Goal: Information Seeking & Learning: Learn about a topic

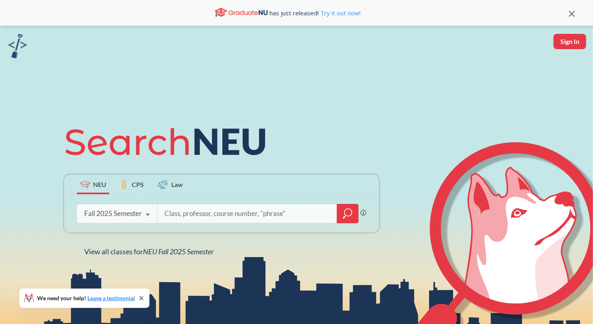
click at [348, 215] on icon "magnifying glass" at bounding box center [348, 213] width 10 height 11
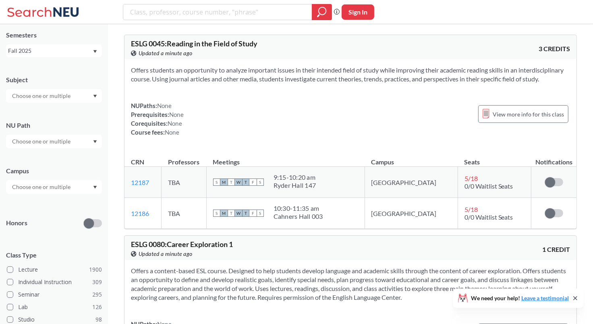
scroll to position [17, 0]
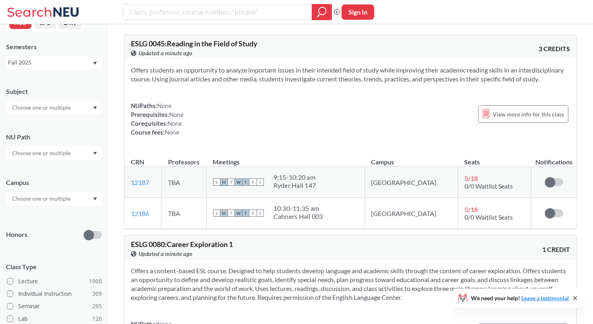
click at [89, 114] on div at bounding box center [54, 108] width 96 height 14
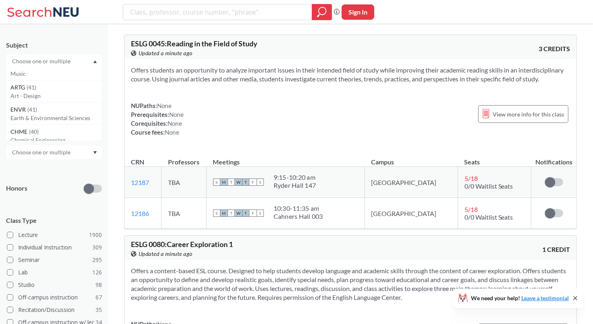
scroll to position [409, 0]
click at [40, 59] on input "text" at bounding box center [42, 61] width 68 height 10
type input "ppu"
click at [38, 76] on div "PPUA ( 40 )" at bounding box center [55, 75] width 91 height 9
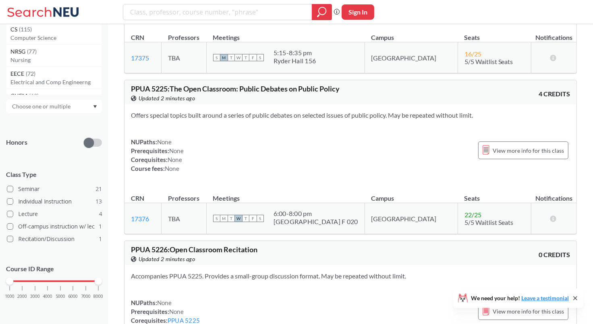
scroll to position [212, 0]
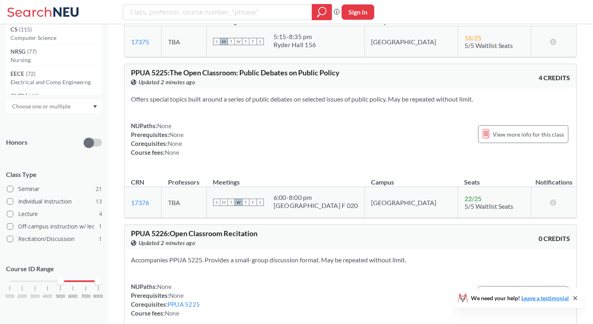
drag, startPoint x: 11, startPoint y: 280, endPoint x: 63, endPoint y: 279, distance: 51.6
click at [63, 279] on div at bounding box center [60, 281] width 7 height 7
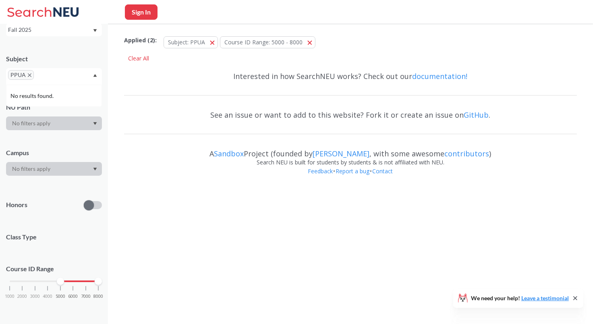
scroll to position [112, 0]
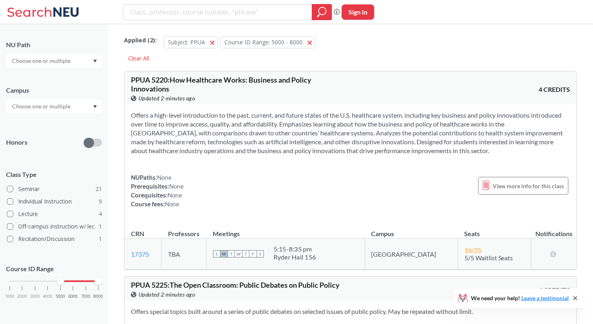
click at [308, 184] on div "NUPaths: None Prerequisites: None Corequisites: None Course fees: None View mor…" at bounding box center [350, 190] width 439 height 35
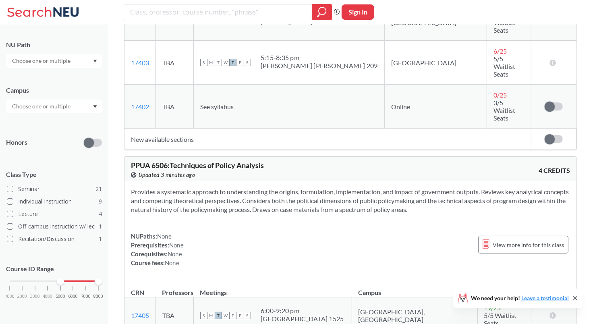
scroll to position [4895, 0]
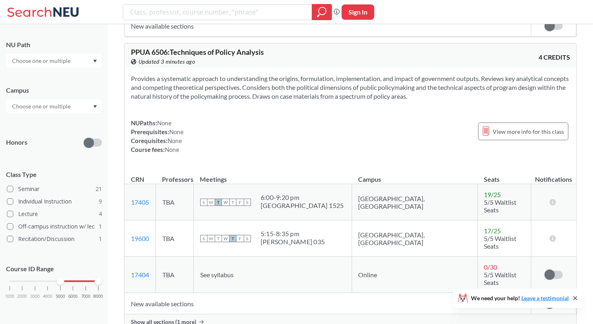
click at [202, 320] on icon at bounding box center [201, 322] width 4 height 4
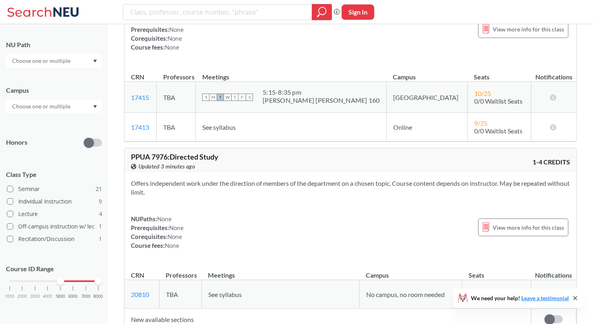
scroll to position [0, 0]
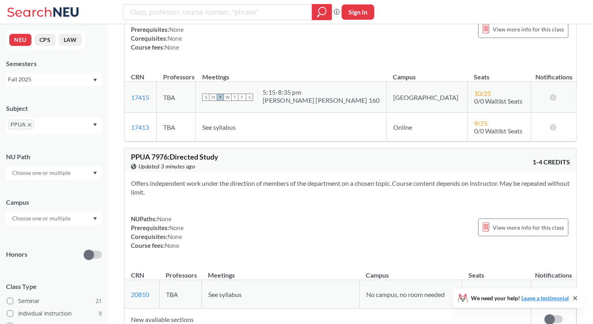
click at [28, 124] on icon "X to remove pill" at bounding box center [30, 125] width 4 height 4
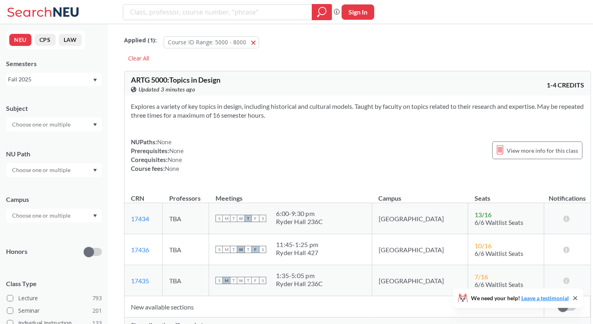
click at [94, 126] on div at bounding box center [54, 125] width 96 height 14
click at [79, 155] on p "Law (for Non-Law School Stu)" at bounding box center [55, 159] width 91 height 8
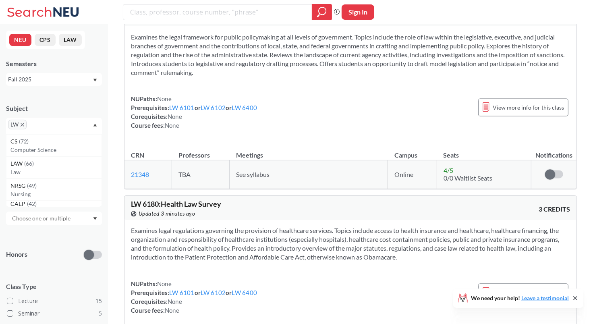
scroll to position [1246, 0]
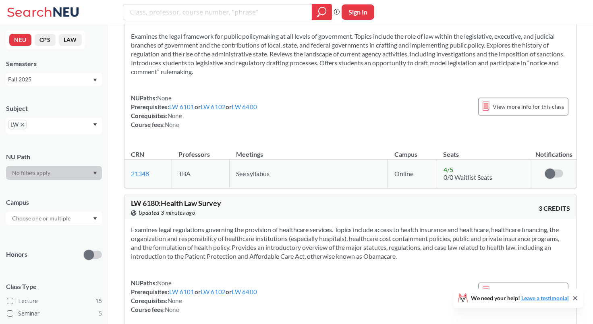
click at [446, 174] on span "4 / 5" at bounding box center [448, 170] width 10 height 8
click at [509, 112] on span "View more info for this class" at bounding box center [528, 107] width 71 height 10
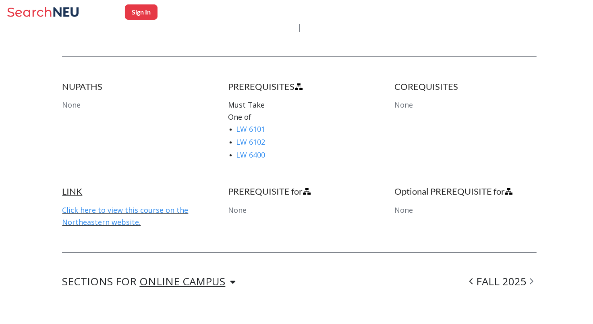
scroll to position [422, 0]
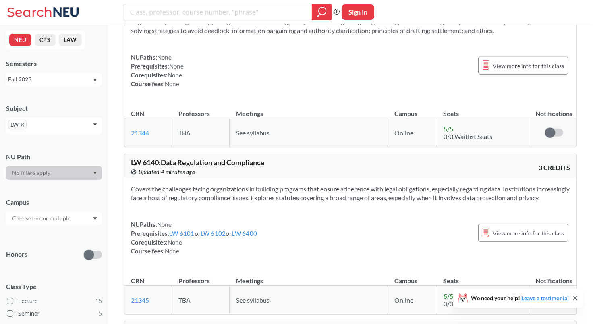
scroll to position [839, 0]
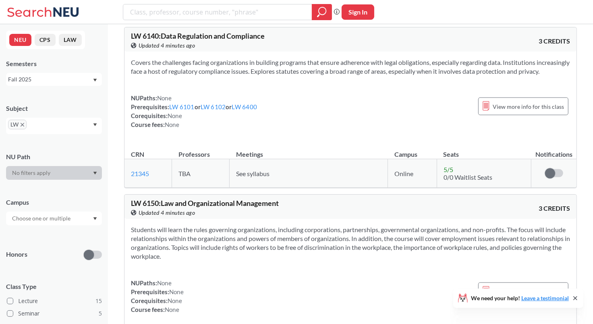
click at [22, 124] on icon "X to remove pill" at bounding box center [23, 125] width 4 height 4
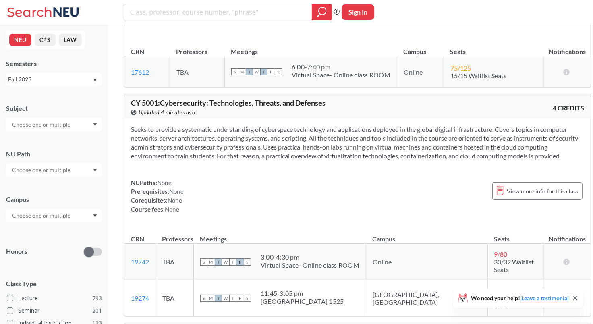
click at [93, 125] on icon "Dropdown arrow" at bounding box center [95, 124] width 4 height 3
click at [64, 154] on p "Interdisc Studies - Soc Sc/Hum" at bounding box center [55, 155] width 91 height 8
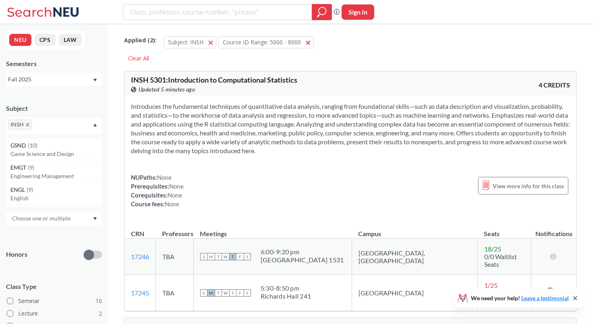
scroll to position [912, 0]
click at [61, 161] on div "HLTH ( 9 )" at bounding box center [55, 160] width 91 height 9
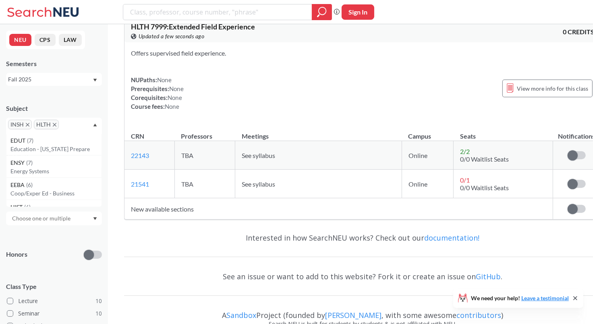
scroll to position [4333, 0]
